Goal: Find specific page/section: Find specific page/section

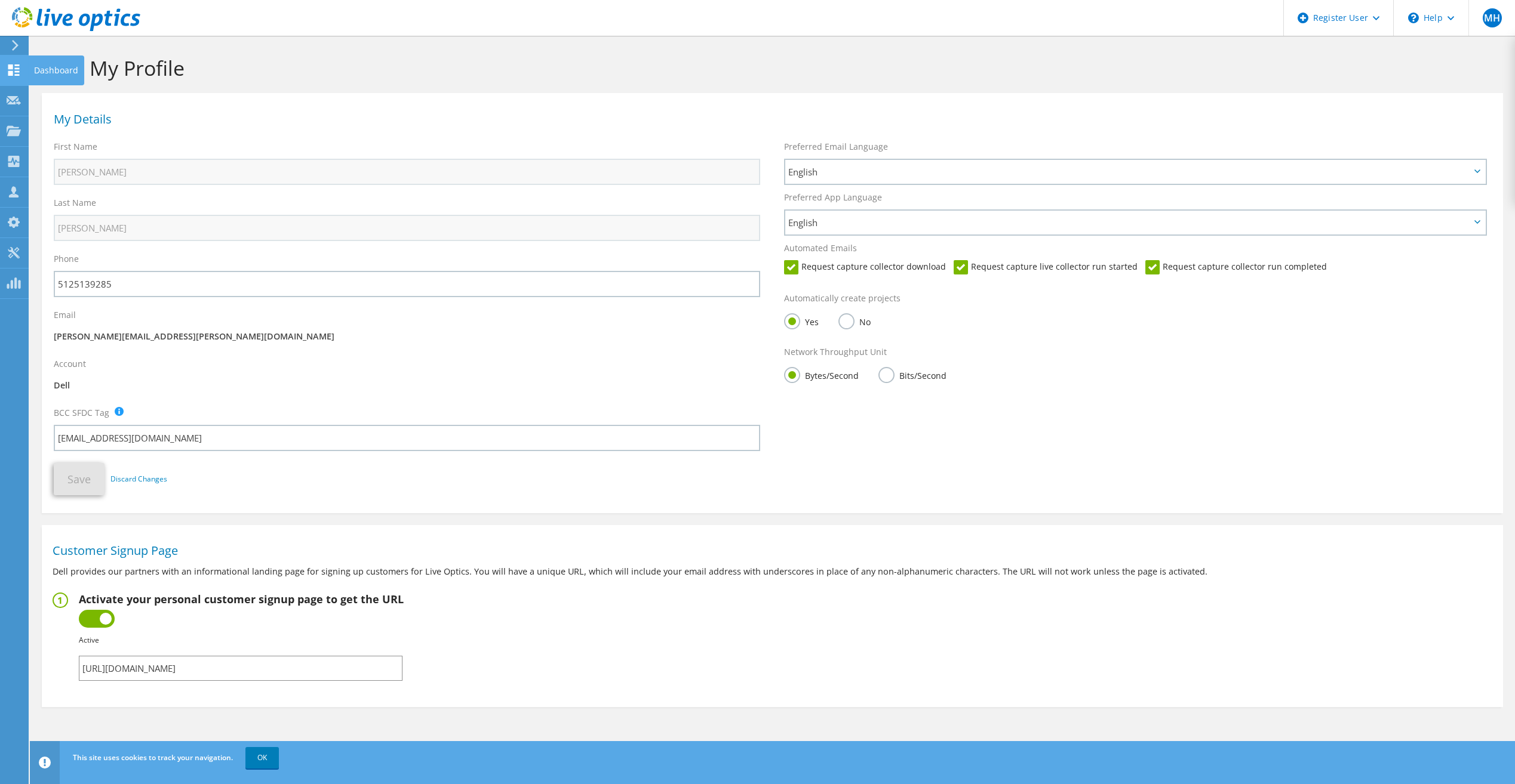
click at [14, 70] on icon at bounding box center [14, 70] width 14 height 12
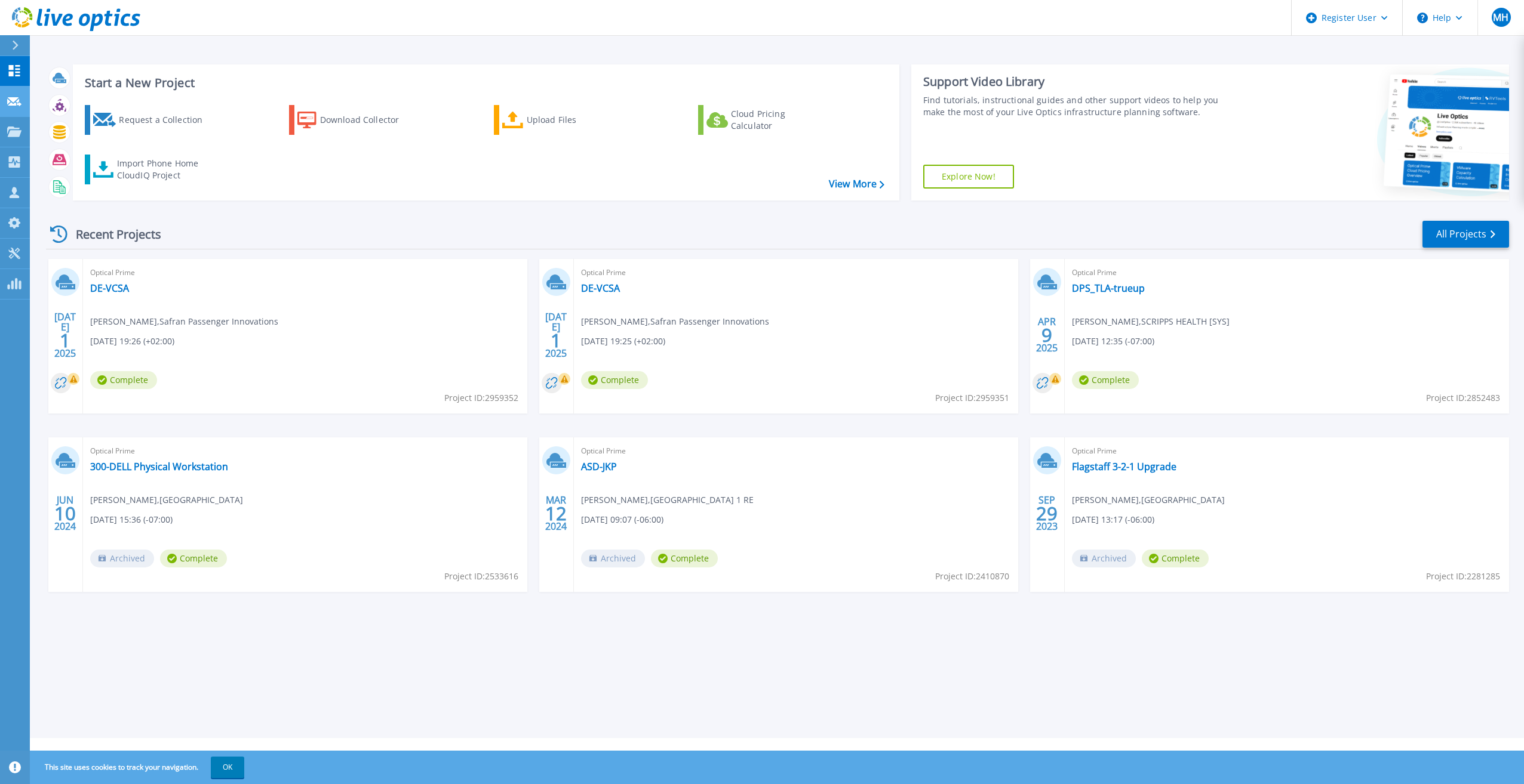
click at [16, 96] on div at bounding box center [14, 101] width 14 height 11
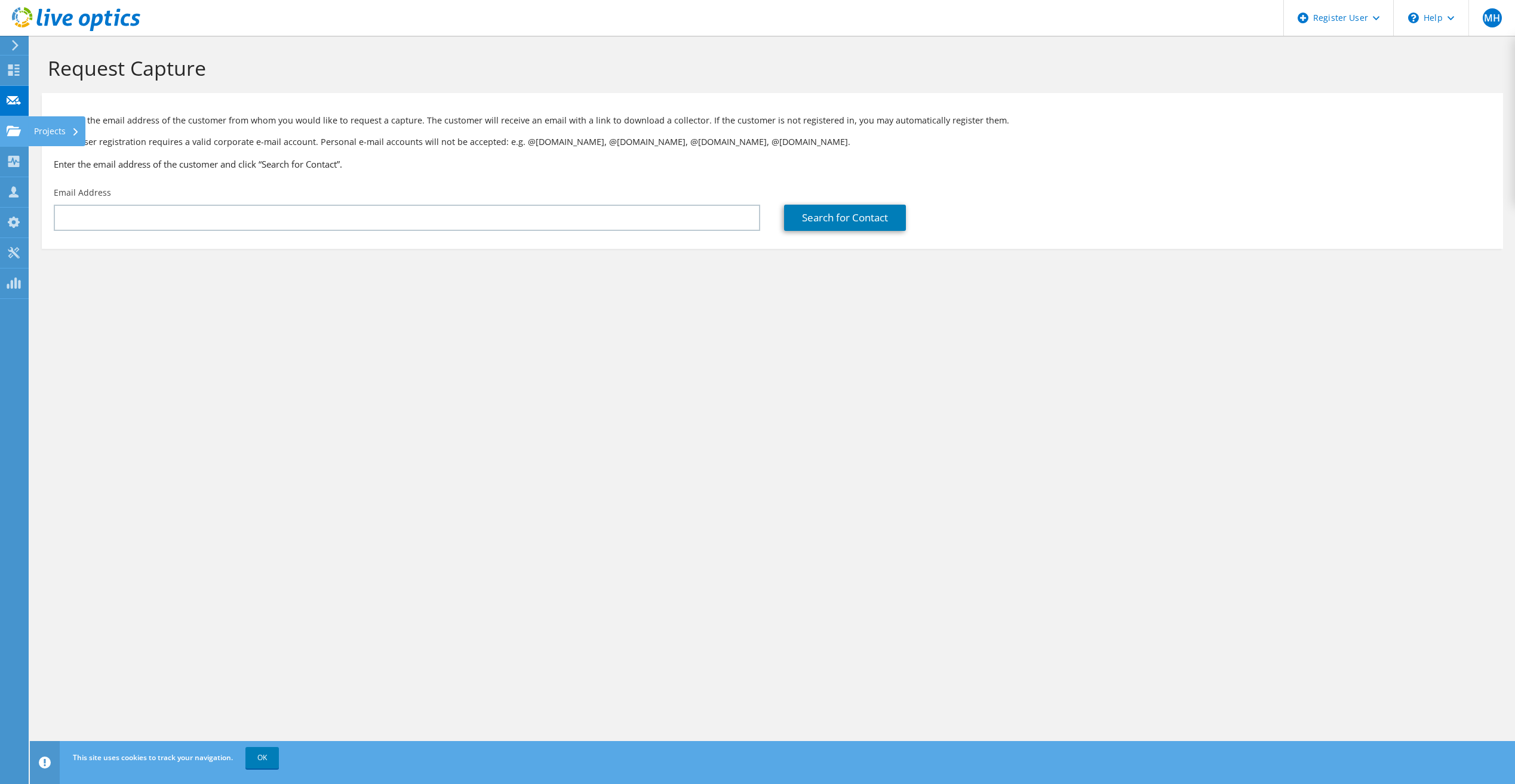
click at [18, 136] on use at bounding box center [14, 131] width 14 height 10
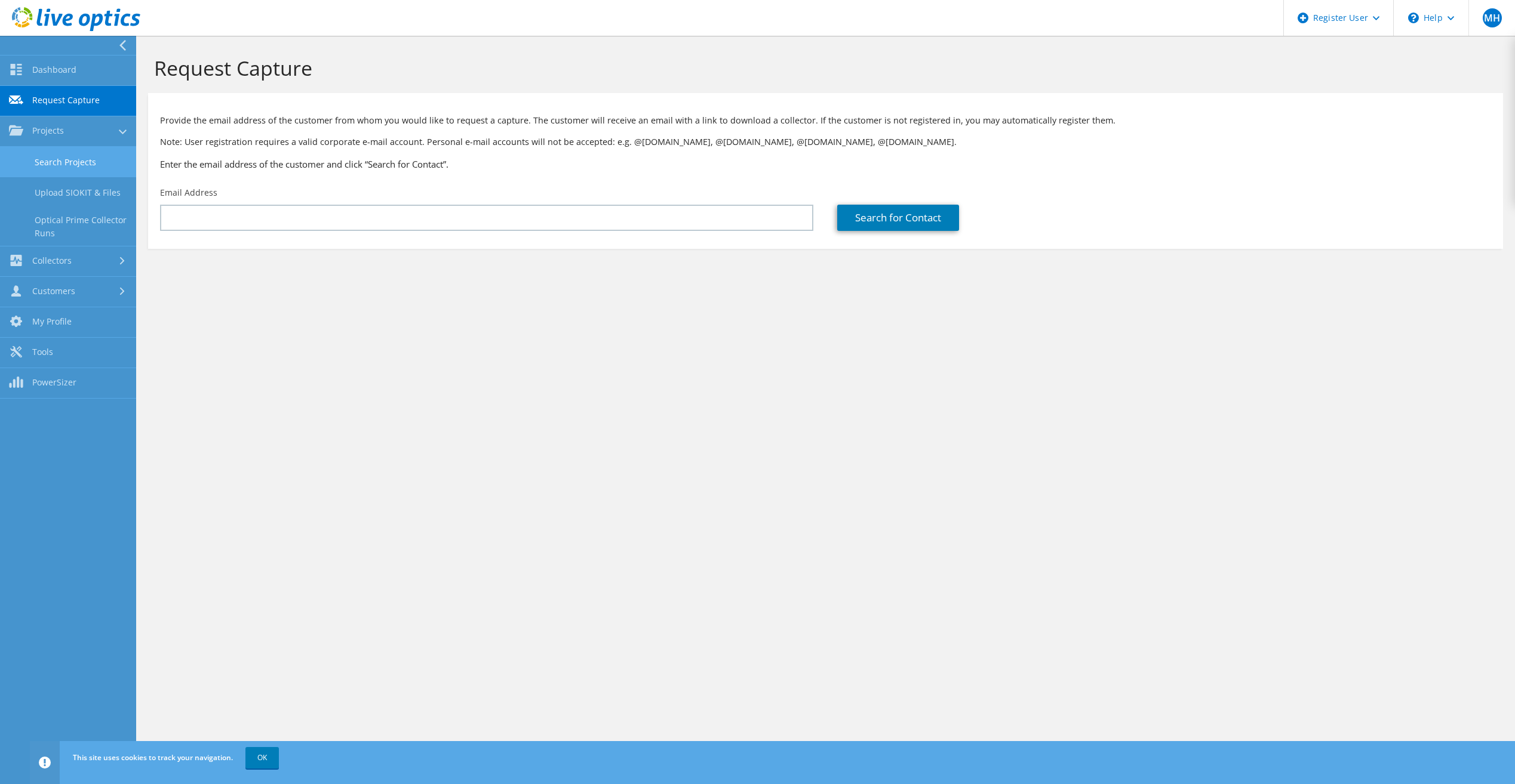
click at [69, 160] on link "Search Projects" at bounding box center [68, 162] width 136 height 30
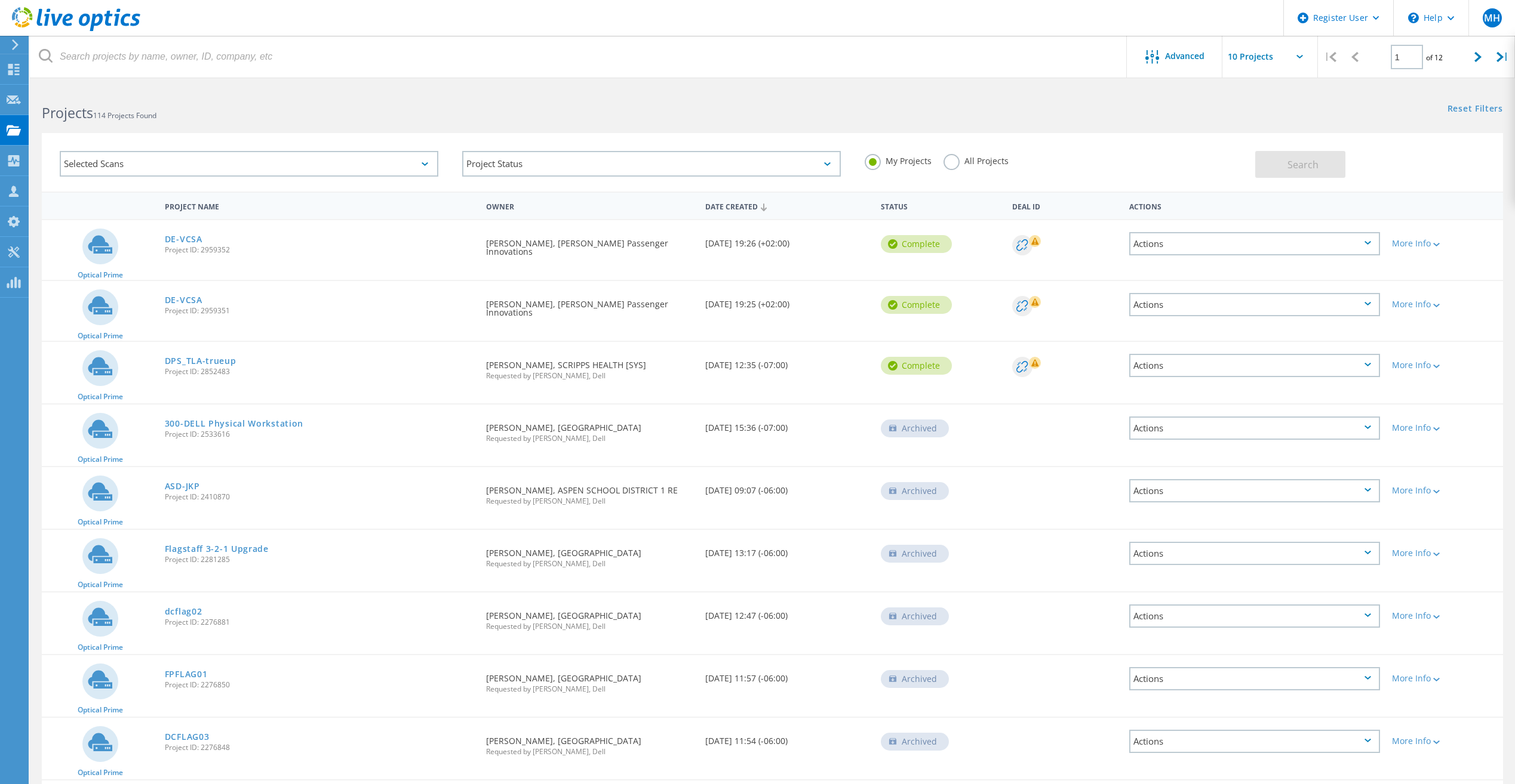
drag, startPoint x: 954, startPoint y: 164, endPoint x: 900, endPoint y: 158, distance: 54.3
click at [954, 164] on label "All Projects" at bounding box center [976, 160] width 65 height 12
click at [0, 0] on input "All Projects" at bounding box center [0, 0] width 0 height 0
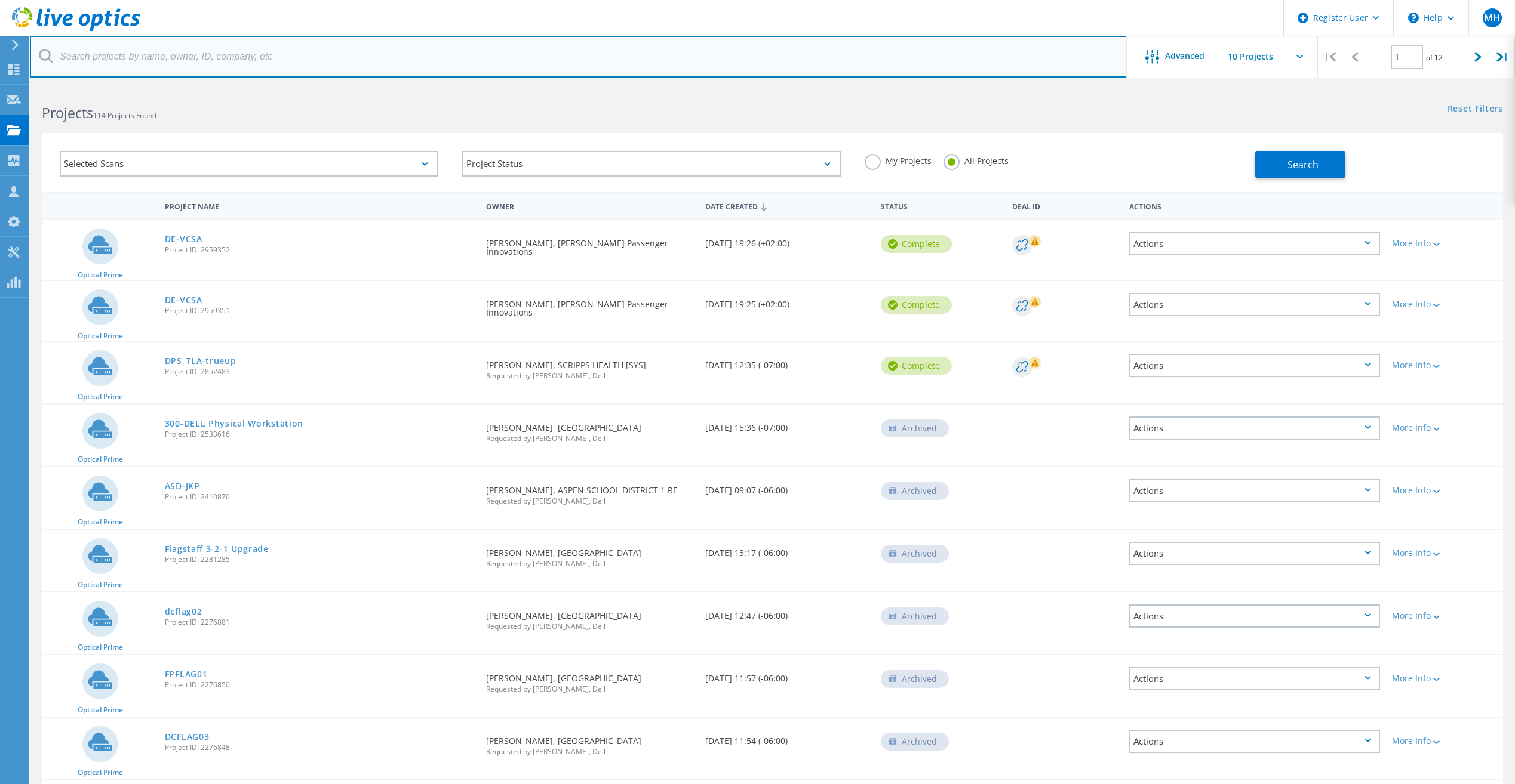
click at [466, 59] on input "text" at bounding box center [578, 56] width 1097 height 42
paste input "3076816"
type input "3076816"
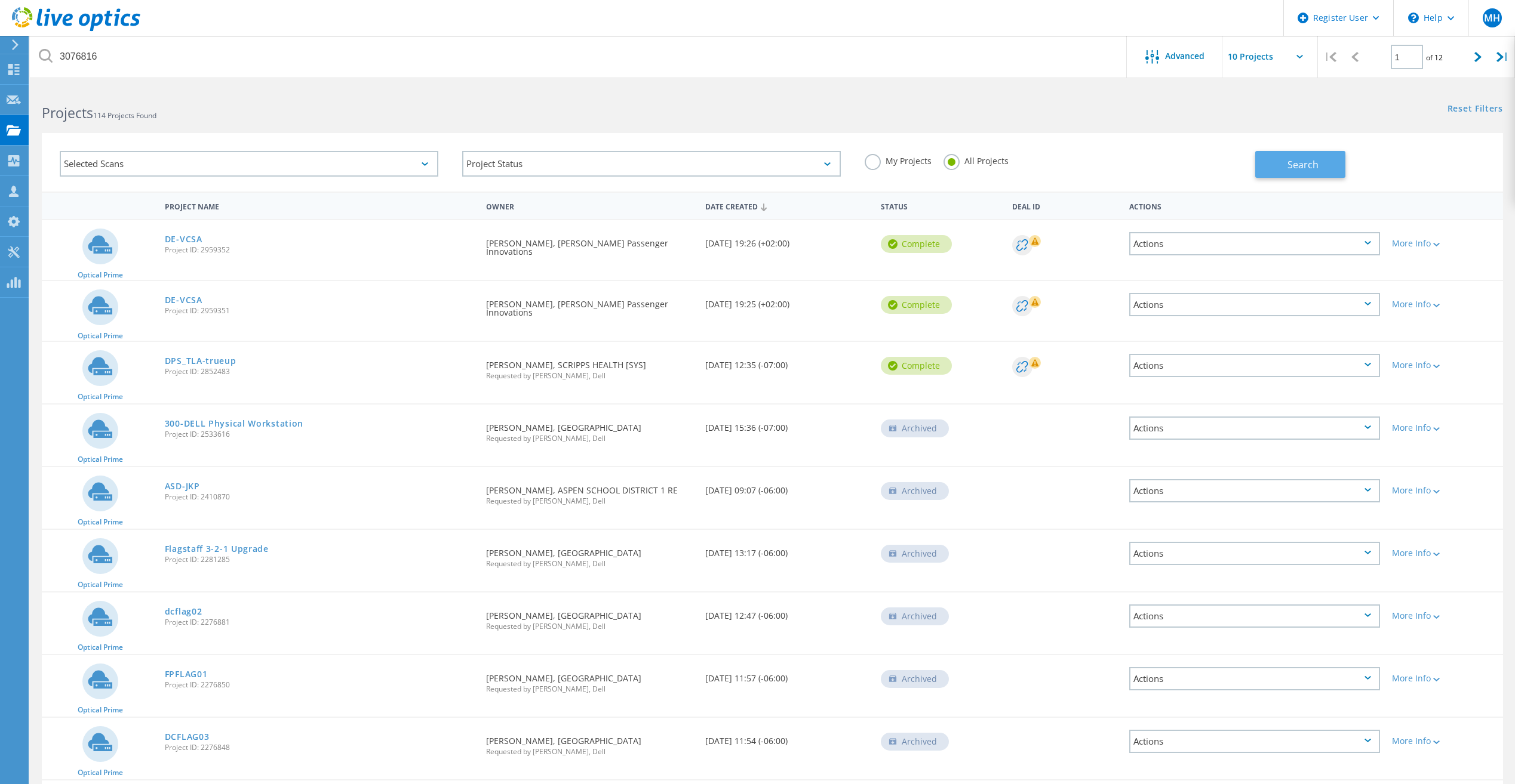
click at [1304, 158] on span "Search" at bounding box center [1303, 165] width 31 height 13
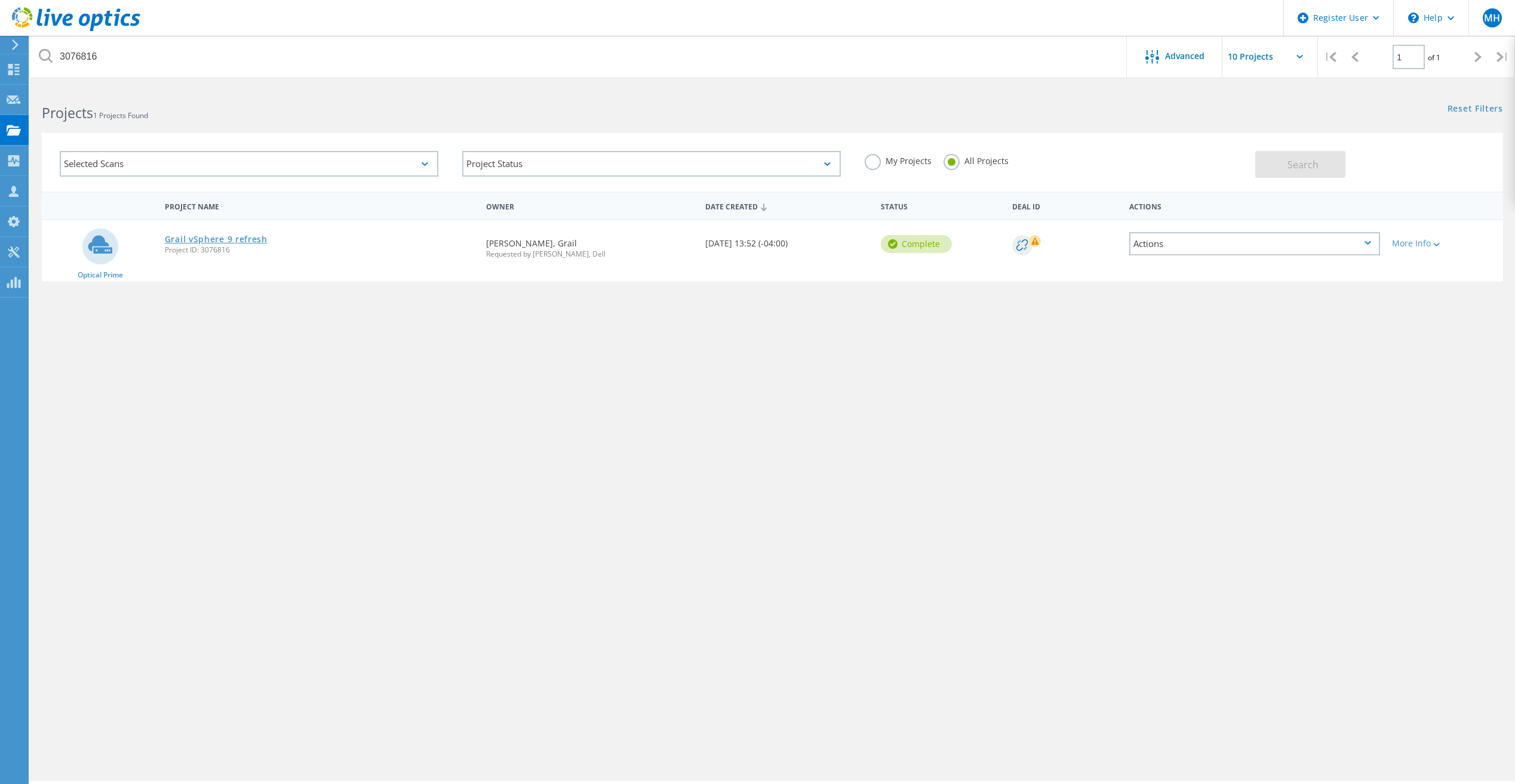
click at [192, 235] on link "Grail vSphere 9 refresh" at bounding box center [216, 239] width 103 height 8
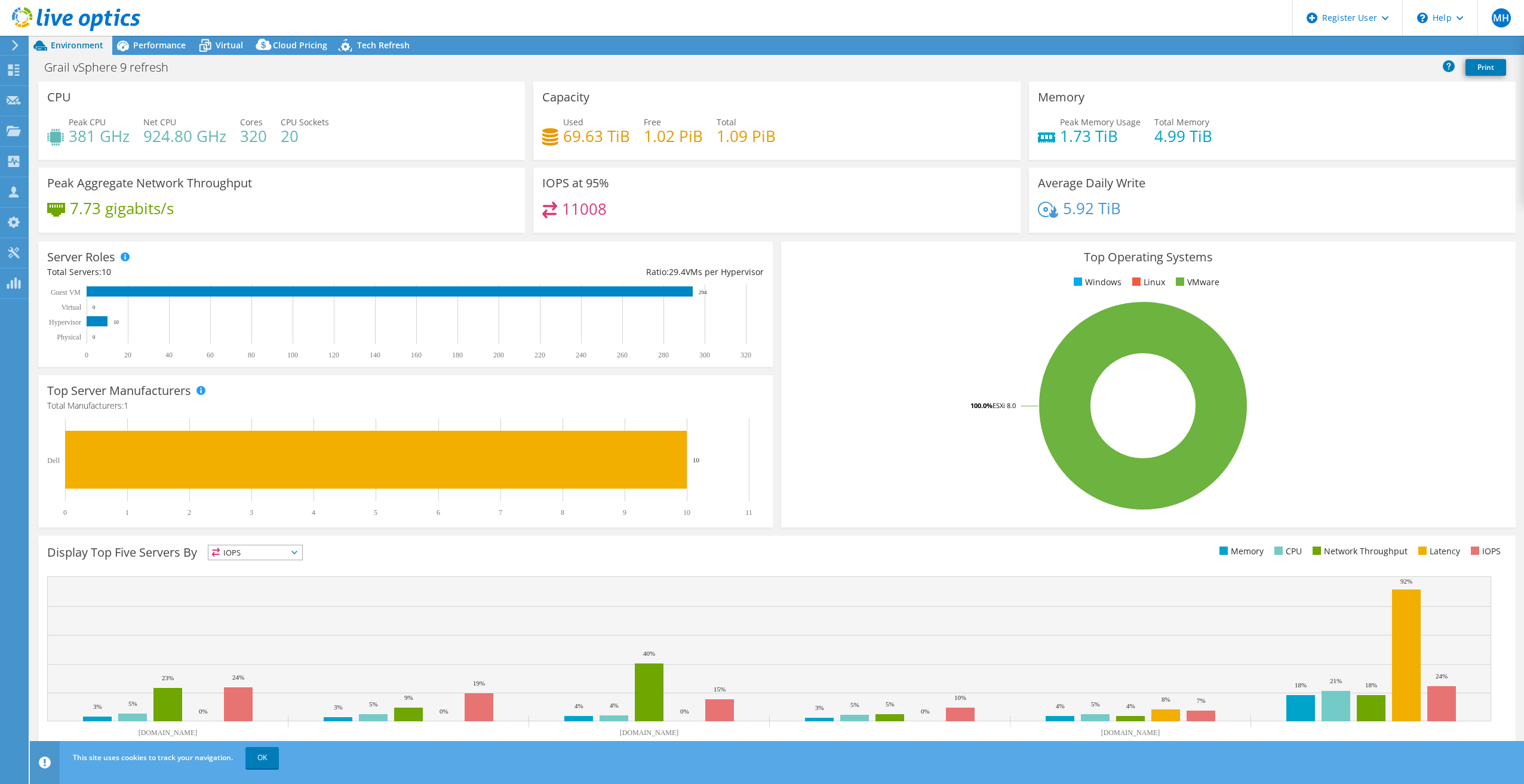
select select "USD"
